Goal: Find specific page/section: Find specific page/section

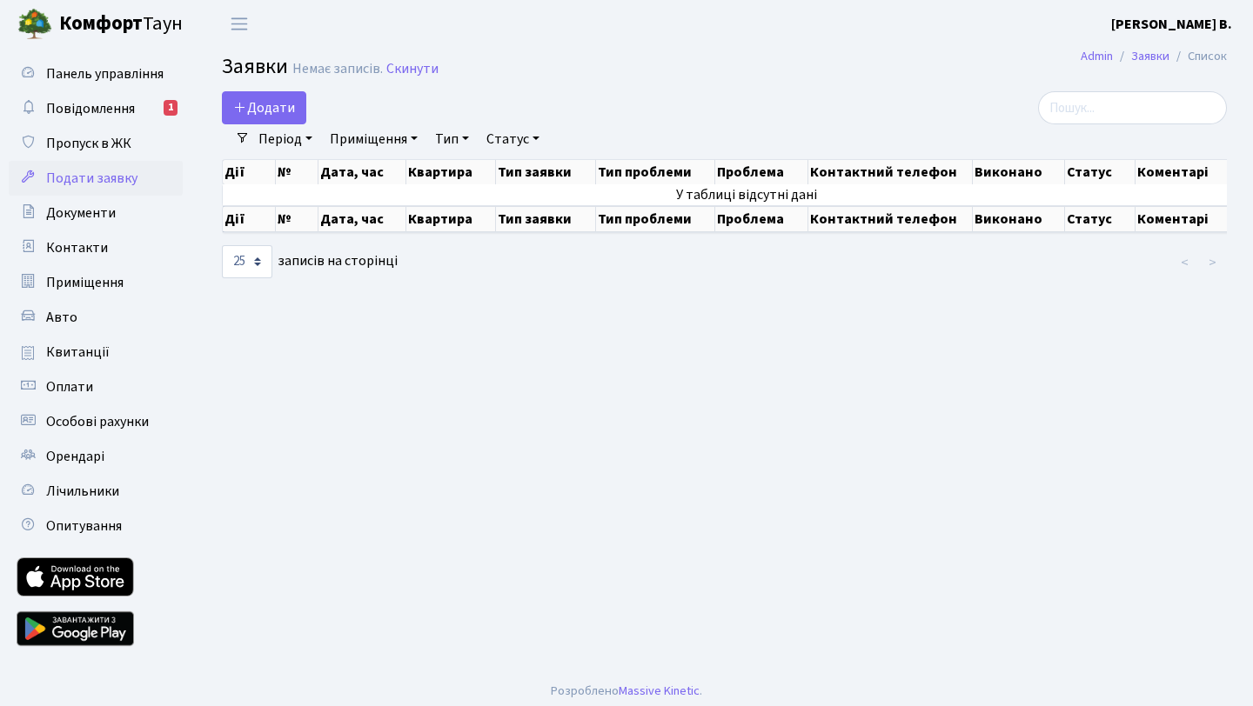
select select "25"
click at [57, 349] on span "Квитанції" at bounding box center [77, 352] width 63 height 19
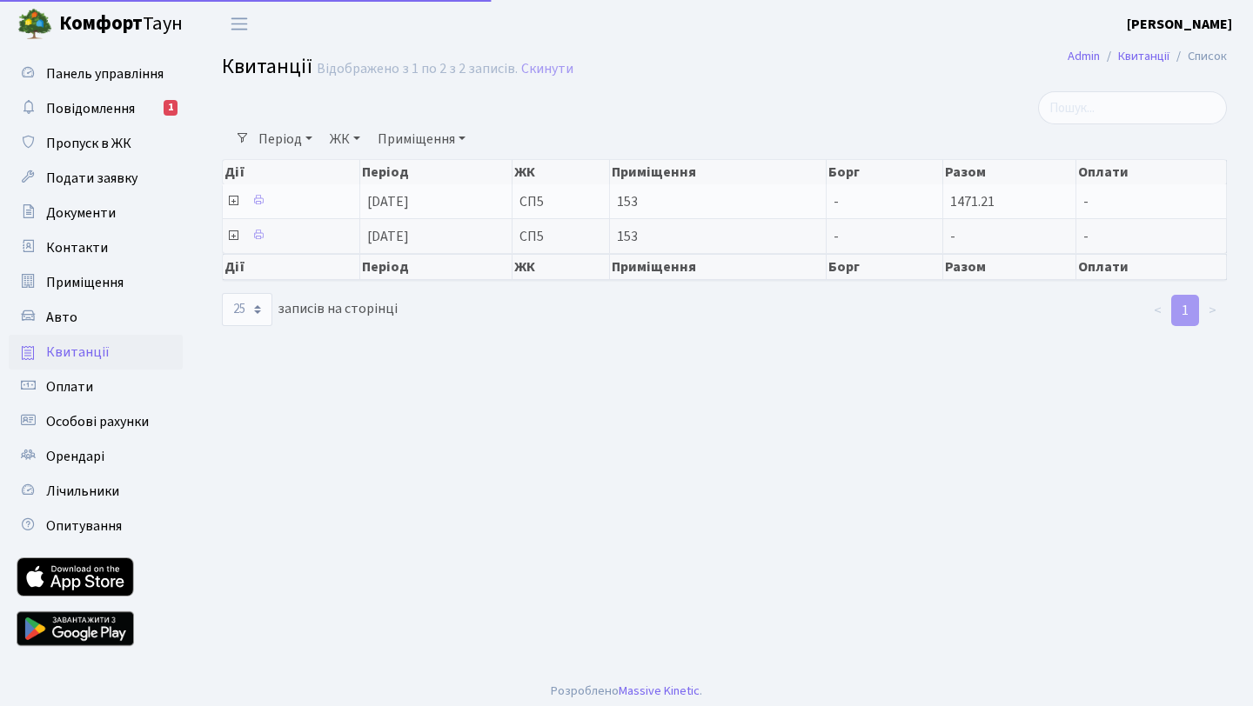
select select "25"
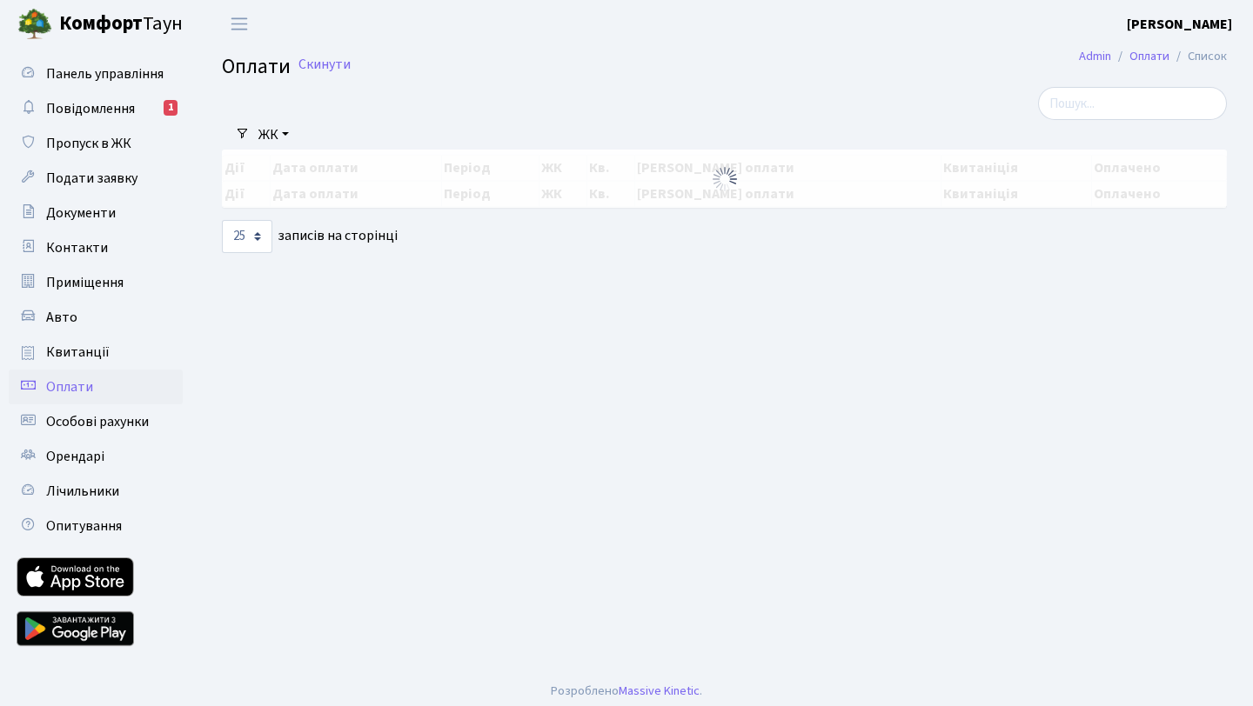
select select "25"
